Goal: Task Accomplishment & Management: Use online tool/utility

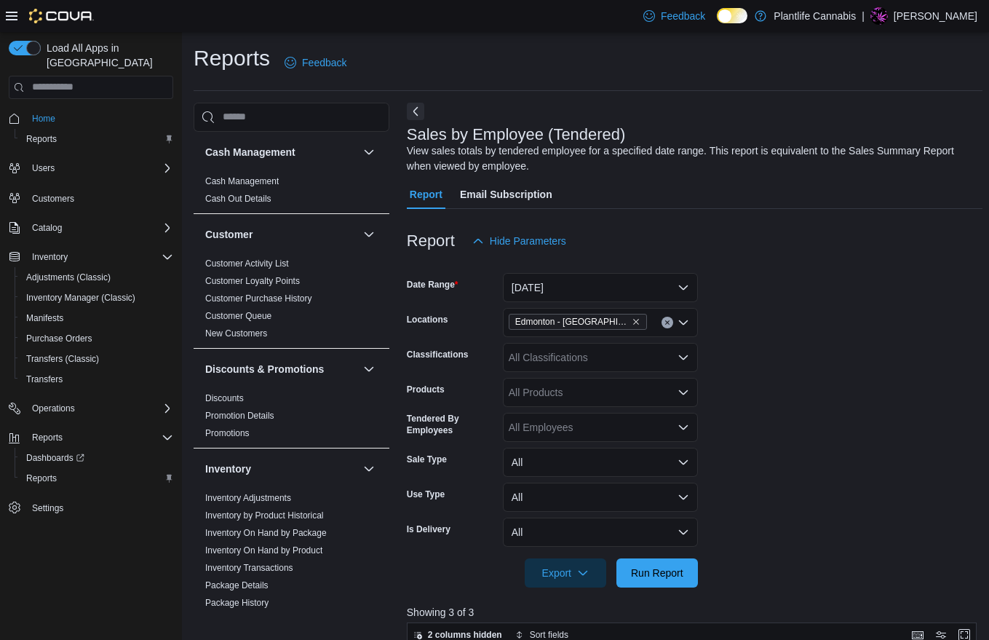
scroll to position [506, 0]
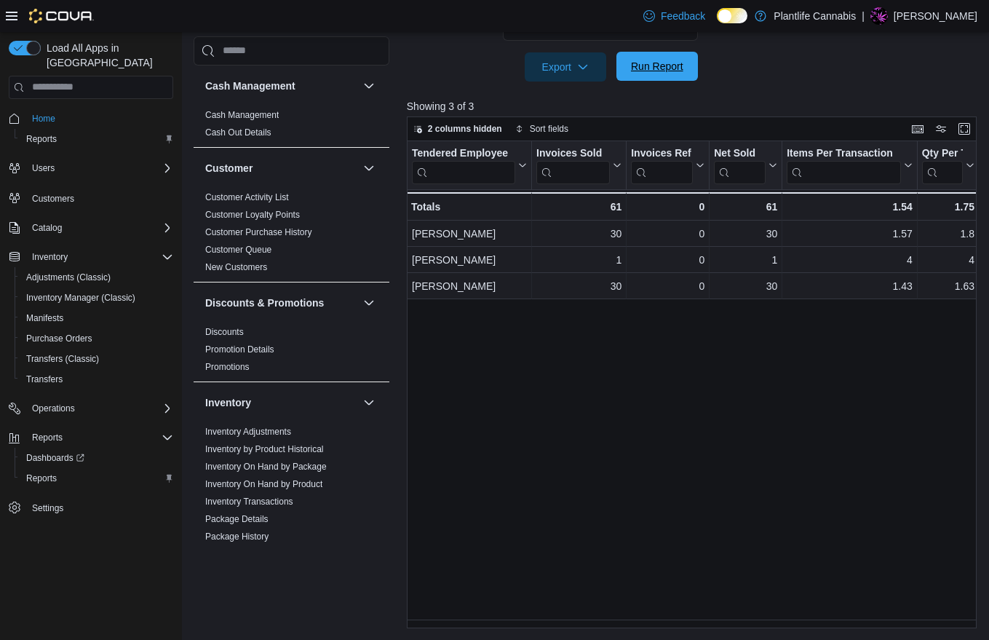
click at [654, 60] on span "Run Report" at bounding box center [657, 66] width 52 height 15
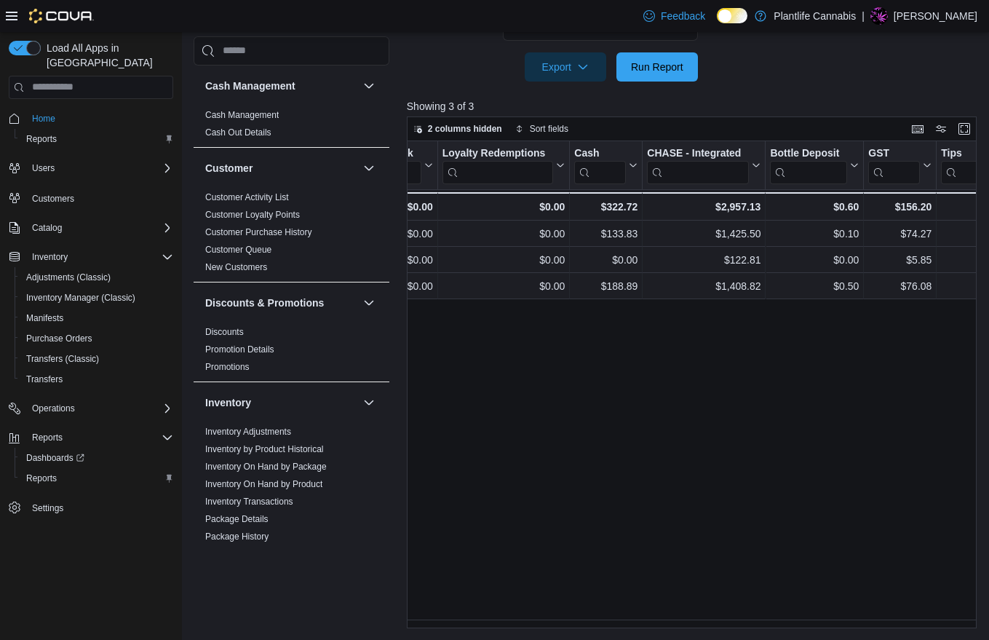
scroll to position [0, 1464]
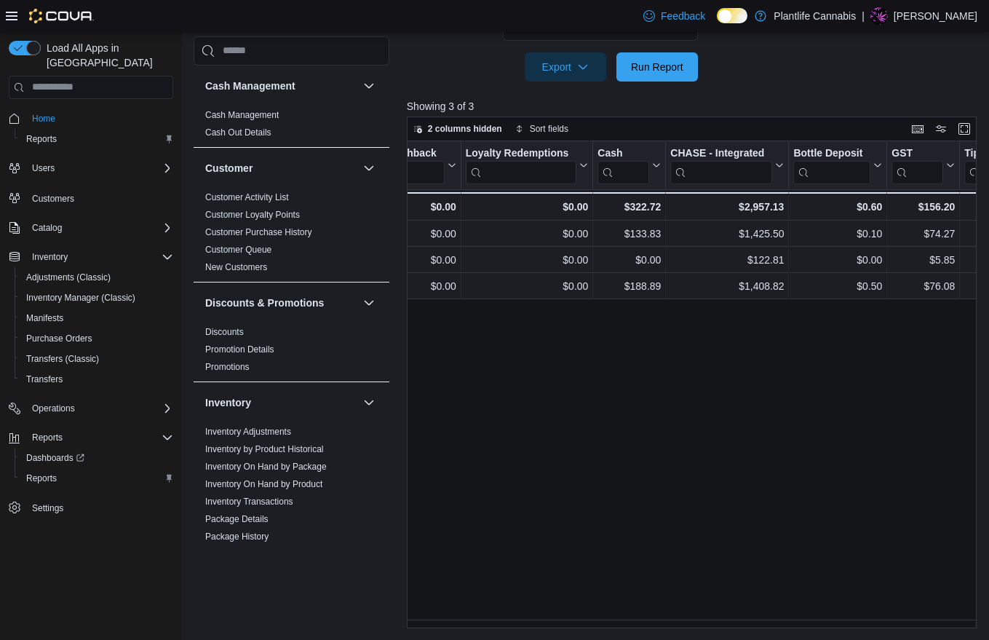
click at [790, 469] on div "Tendered Employee Click to view column header actions Invoices Sold Click to vi…" at bounding box center [695, 384] width 576 height 487
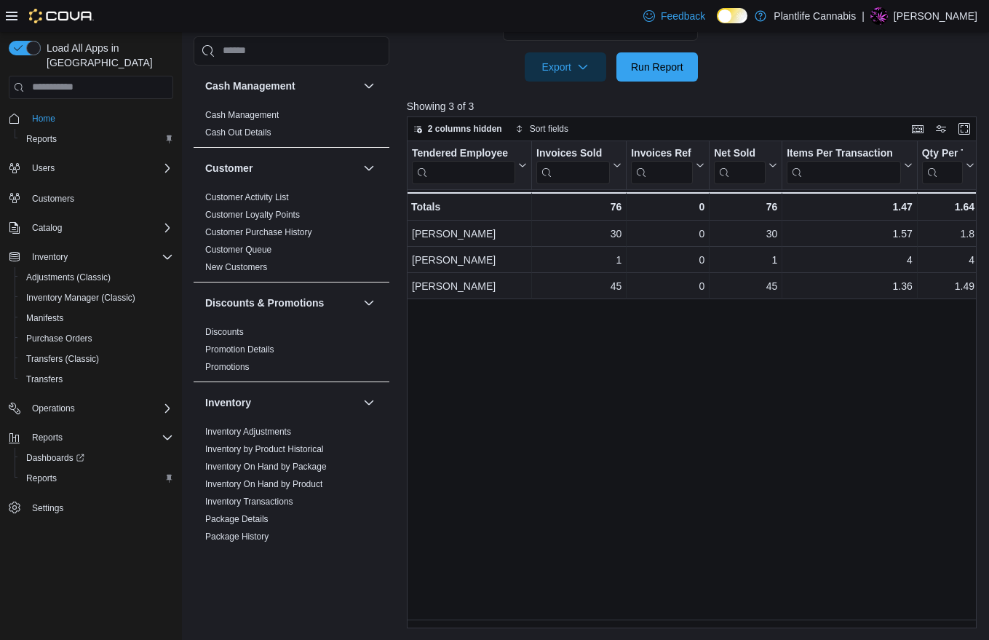
scroll to position [0, 0]
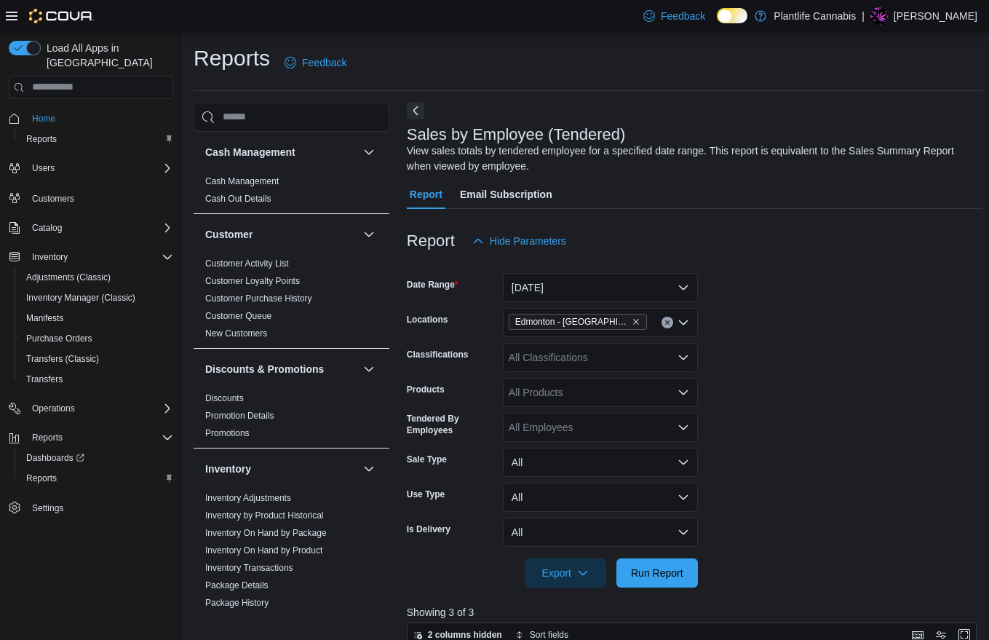
click at [419, 111] on button "Next" at bounding box center [415, 110] width 17 height 17
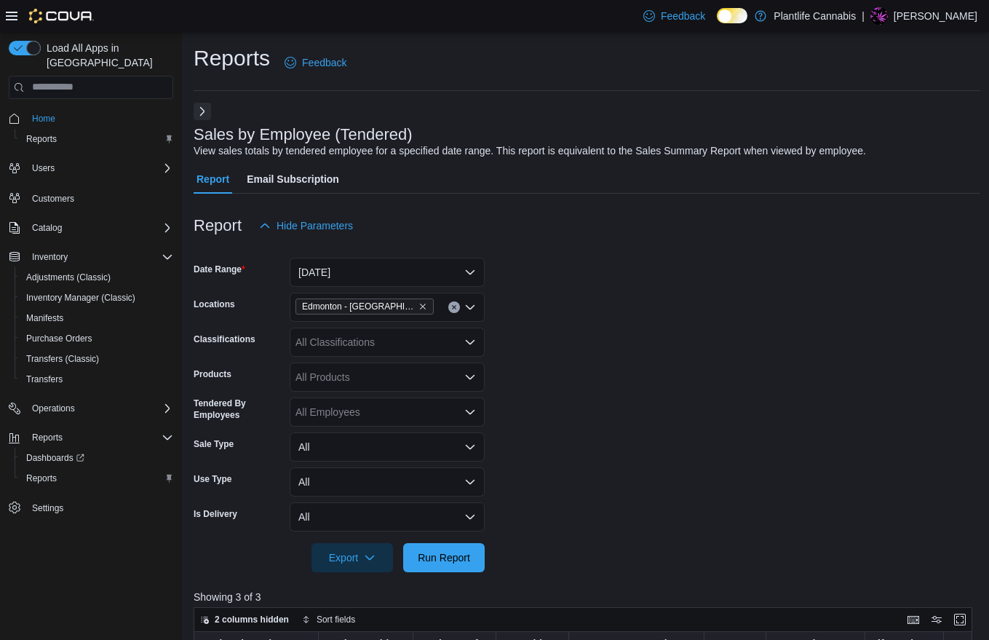
click at [12, 14] on icon at bounding box center [12, 16] width 12 height 12
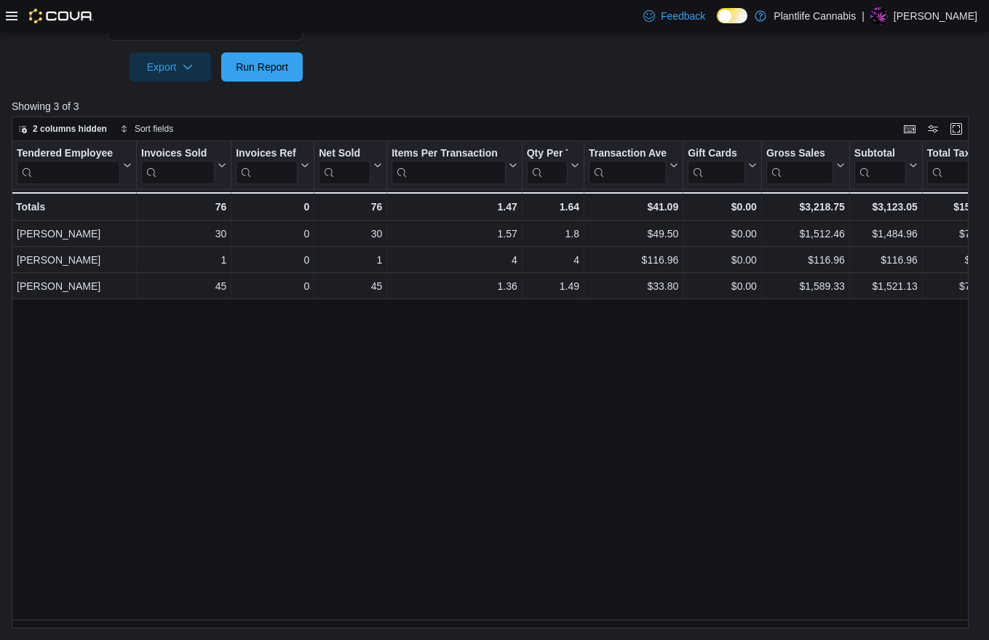
scroll to position [45, 0]
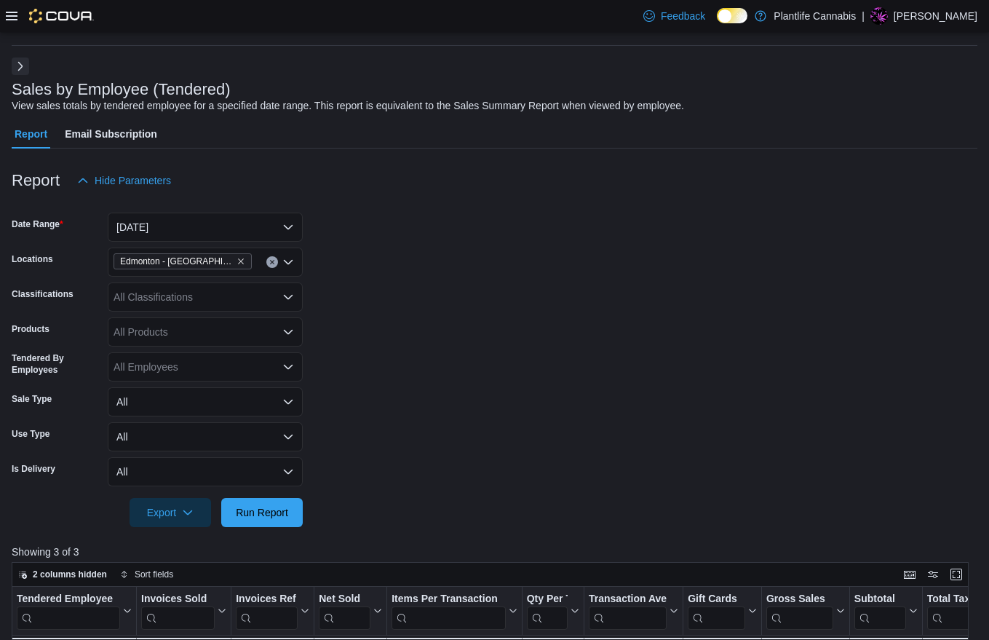
click at [216, 295] on div "All Classifications" at bounding box center [205, 296] width 195 height 29
type input "***"
click at [215, 322] on span "Accessory Group" at bounding box center [178, 321] width 78 height 15
click at [242, 503] on span "Run Report" at bounding box center [262, 511] width 64 height 29
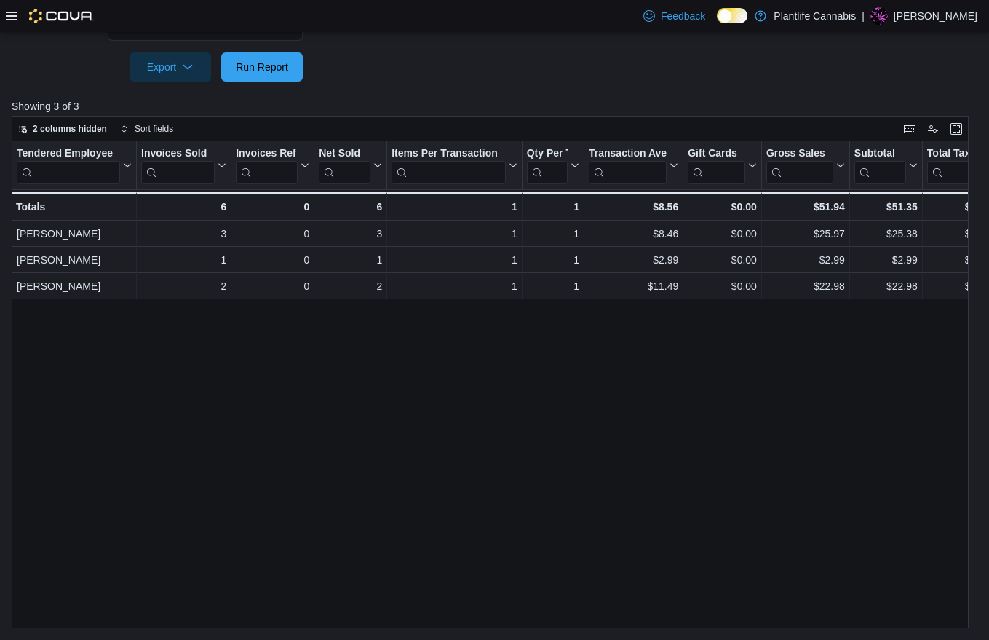
scroll to position [491, 0]
